Goal: Find specific page/section: Locate a particular part of the current website

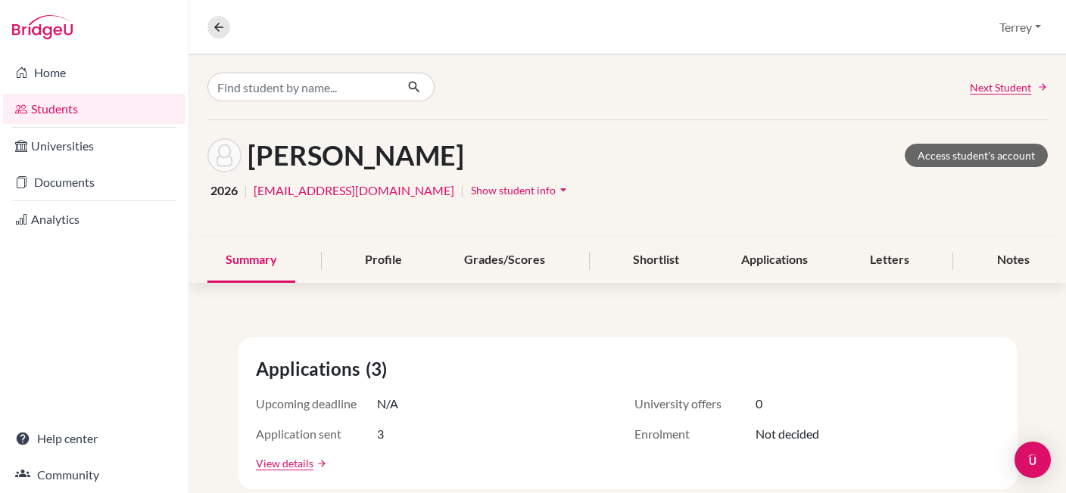
click at [45, 105] on link "Students" at bounding box center [94, 109] width 182 height 30
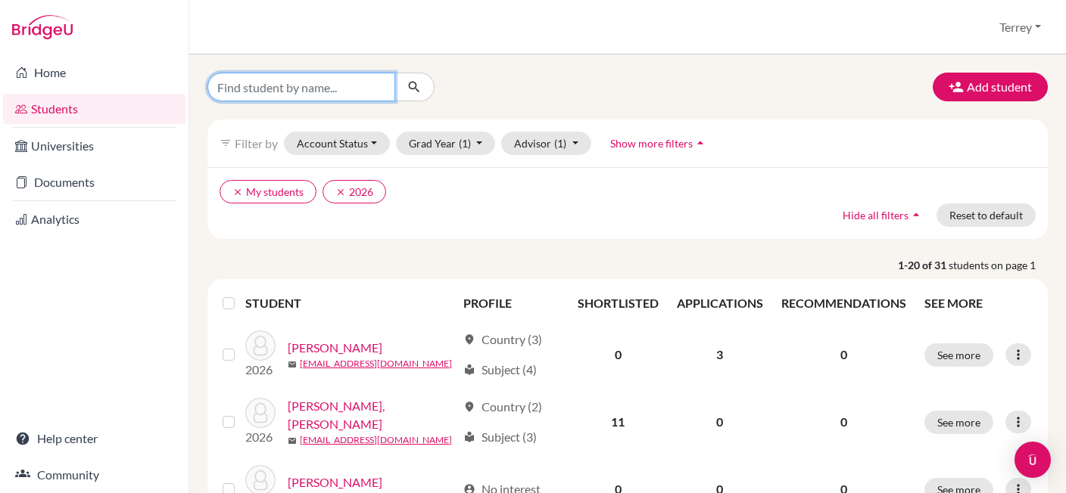
click at [303, 86] on input "Find student by name..." at bounding box center [301, 87] width 188 height 29
type input "[PERSON_NAME]"
click at [419, 84] on icon "submit" at bounding box center [413, 86] width 15 height 15
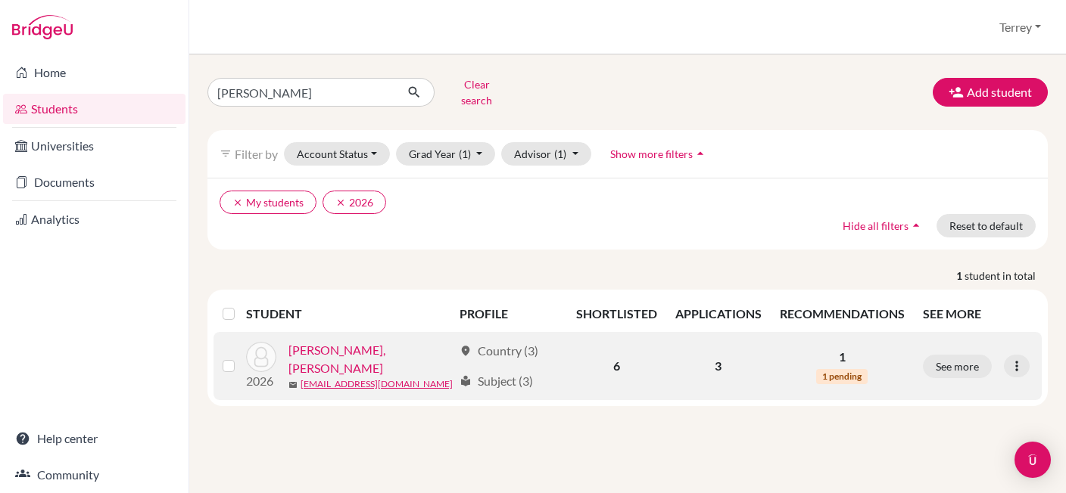
click at [334, 348] on link "[PERSON_NAME], [PERSON_NAME]" at bounding box center [370, 359] width 165 height 36
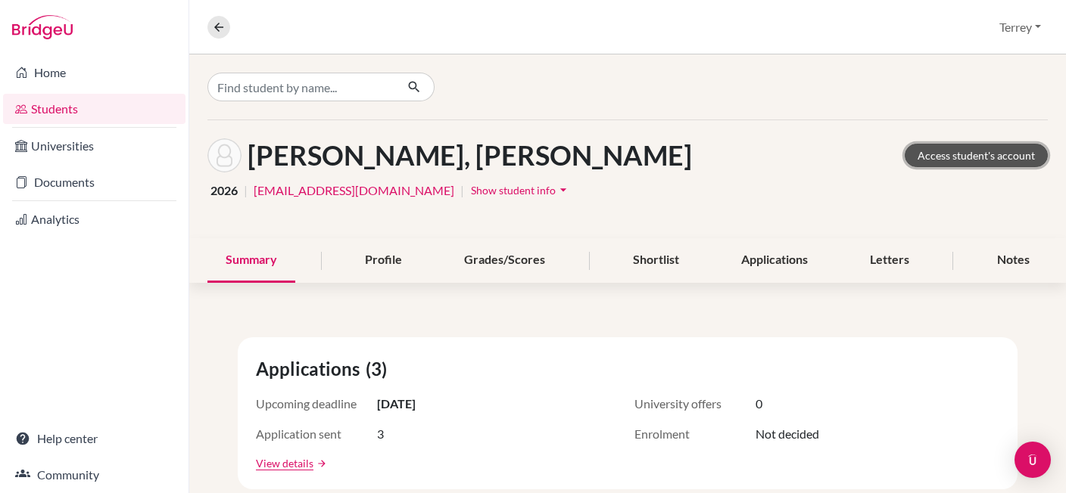
click at [982, 154] on link "Access student's account" at bounding box center [975, 155] width 143 height 23
